Goal: Task Accomplishment & Management: Use online tool/utility

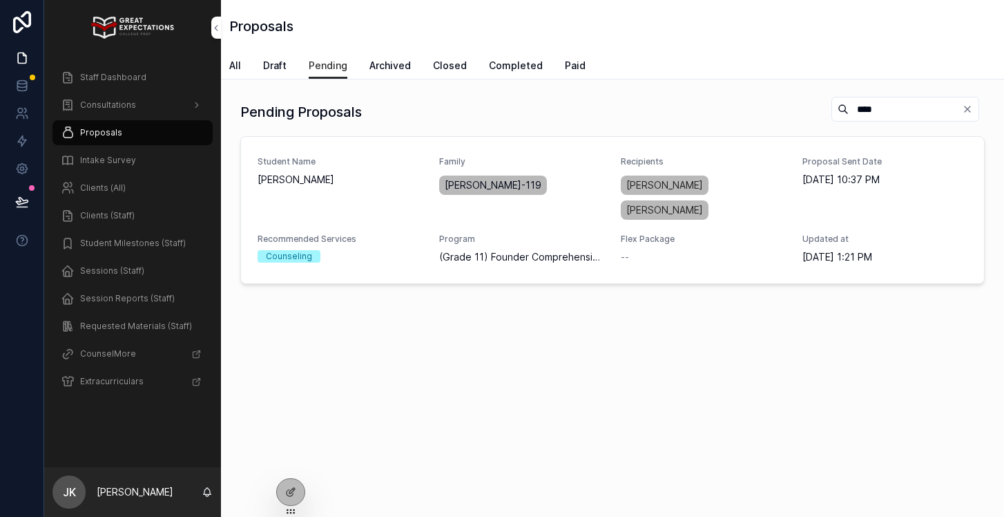
click at [114, 78] on span "Staff Dashboard" at bounding box center [113, 77] width 66 height 11
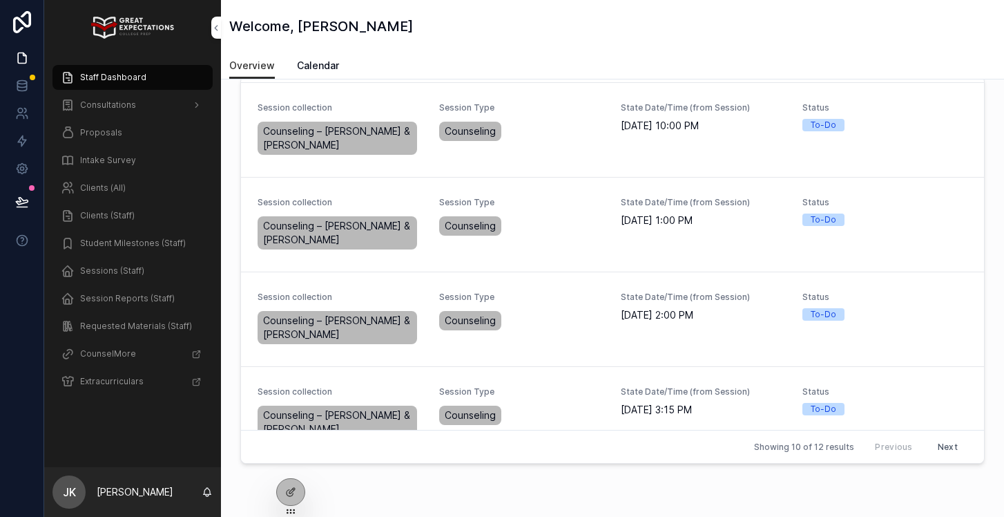
scroll to position [316, 0]
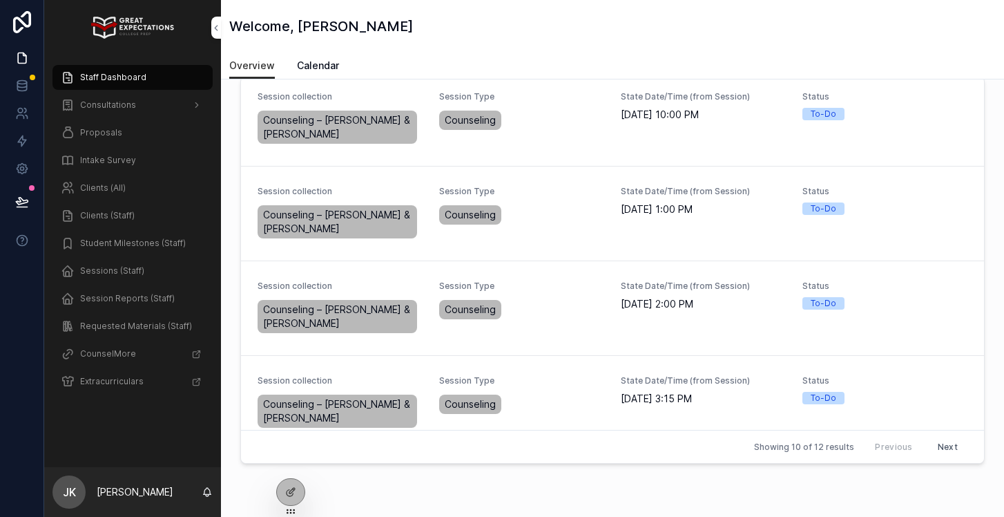
click at [0, 0] on button "Complete Session Report" at bounding box center [0, 0] width 0 height 0
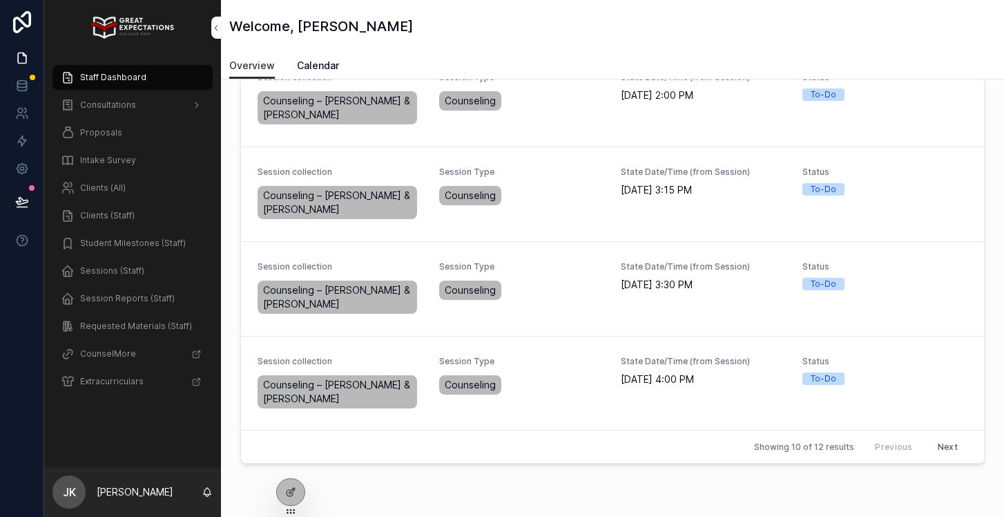
scroll to position [533, 0]
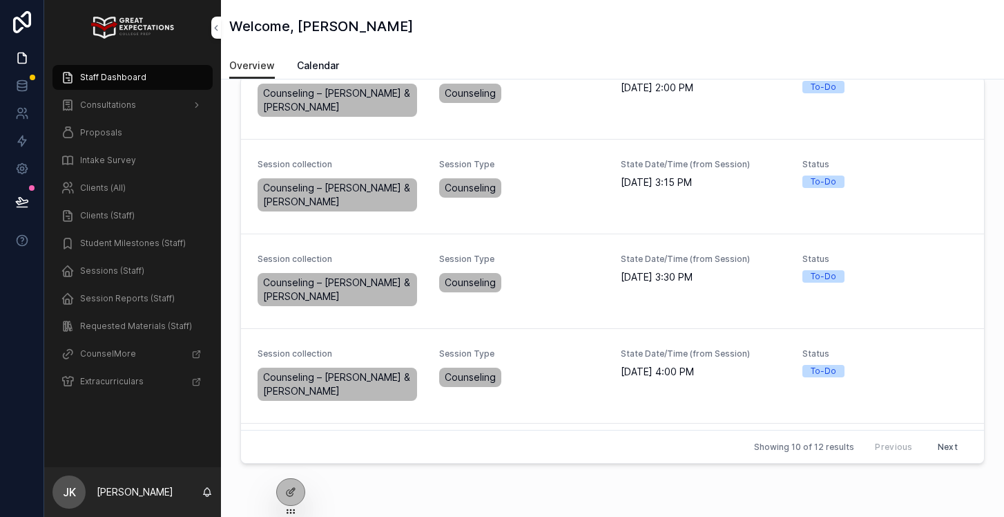
click at [0, 0] on span "Complete Session Report" at bounding box center [0, 0] width 0 height 0
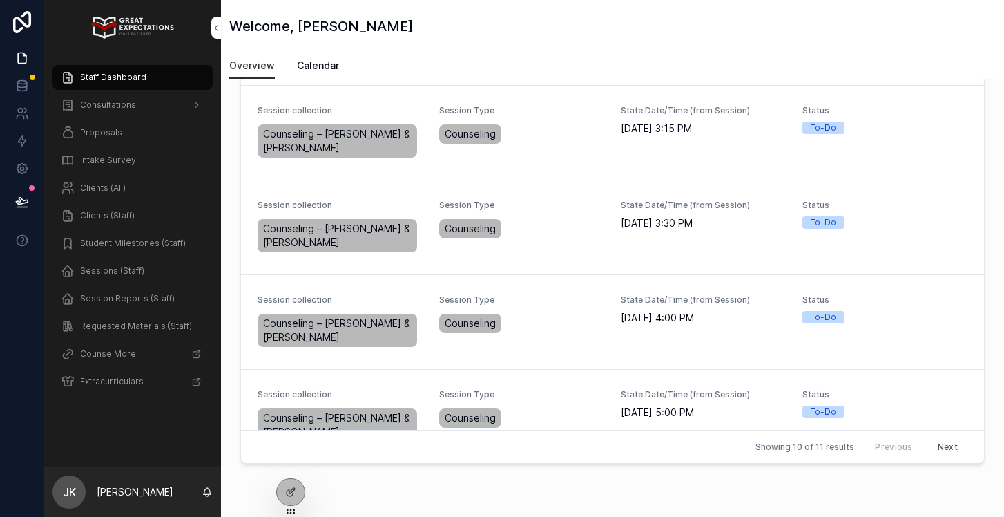
scroll to position [502, 0]
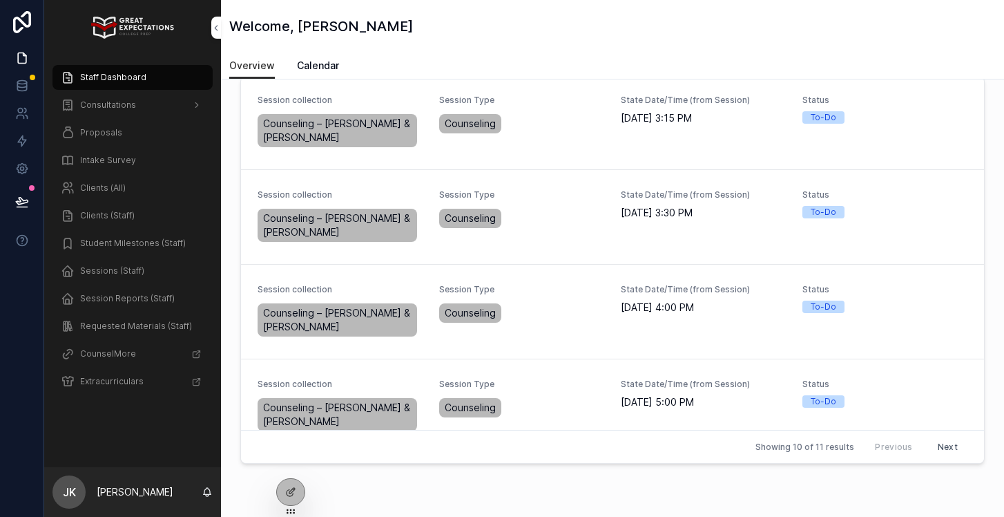
click at [0, 0] on span "Complete Session Report" at bounding box center [0, 0] width 0 height 0
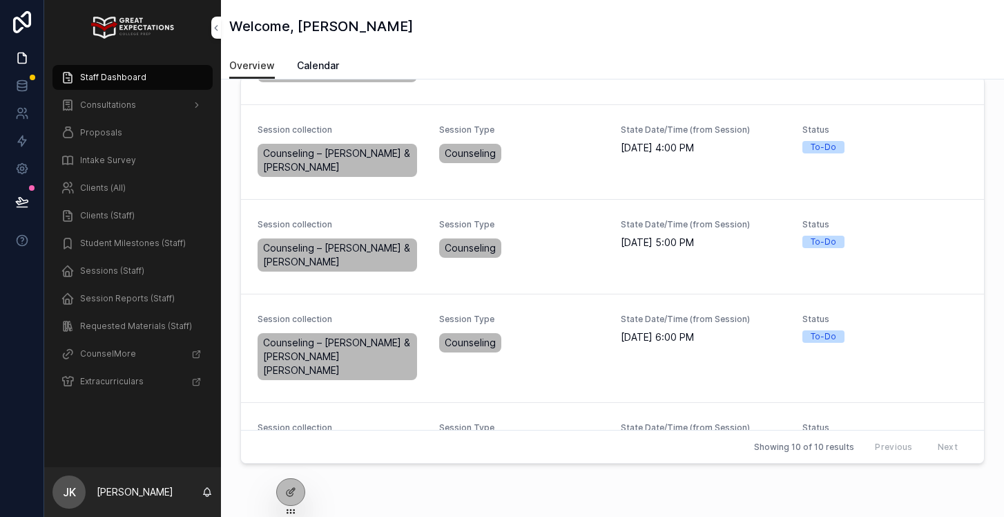
scroll to position [593, 0]
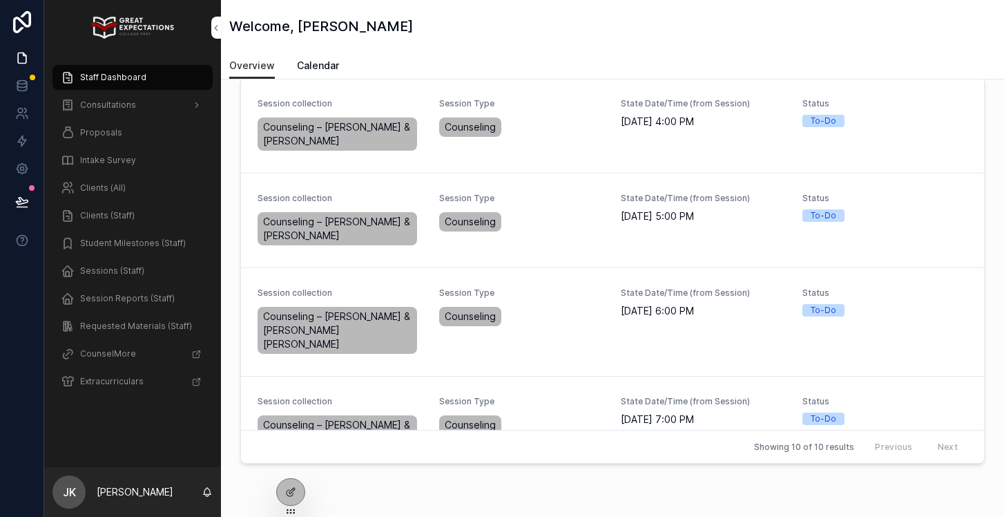
click at [0, 0] on span "Complete Session Report" at bounding box center [0, 0] width 0 height 0
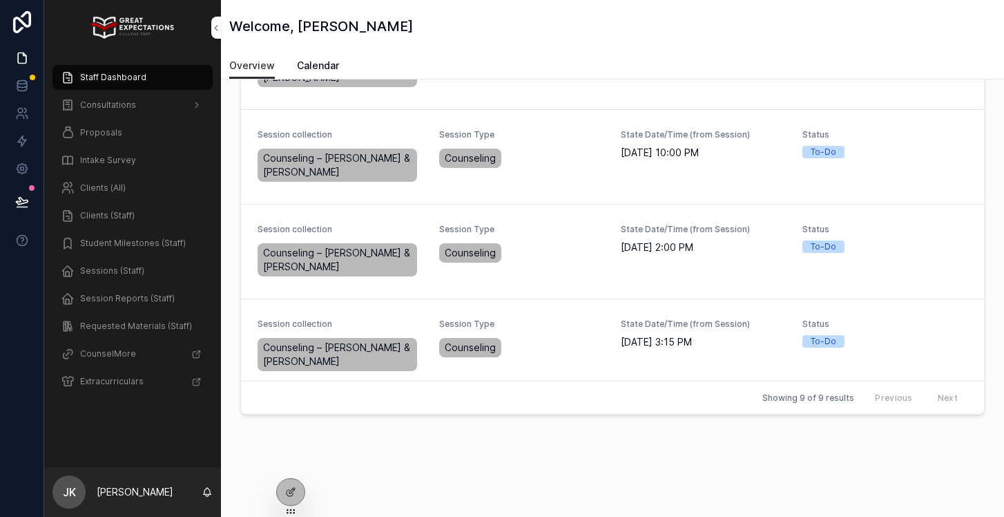
scroll to position [261, 0]
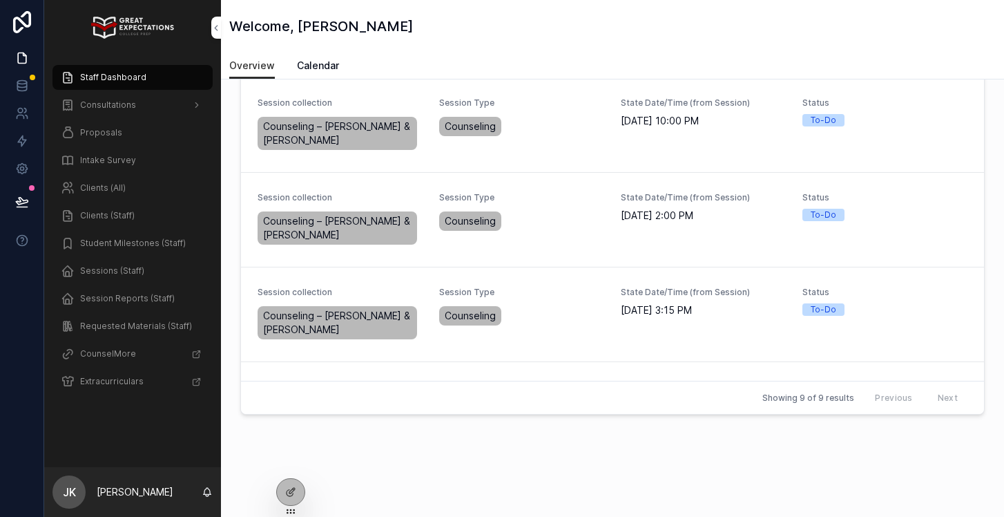
click at [0, 0] on span "Complete Session Report" at bounding box center [0, 0] width 0 height 0
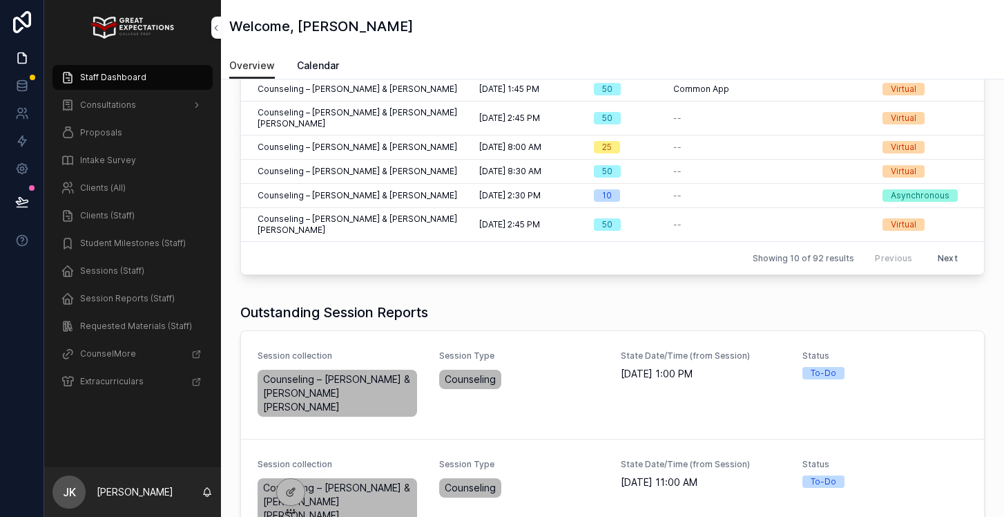
scroll to position [184, 0]
